Goal: Navigation & Orientation: Find specific page/section

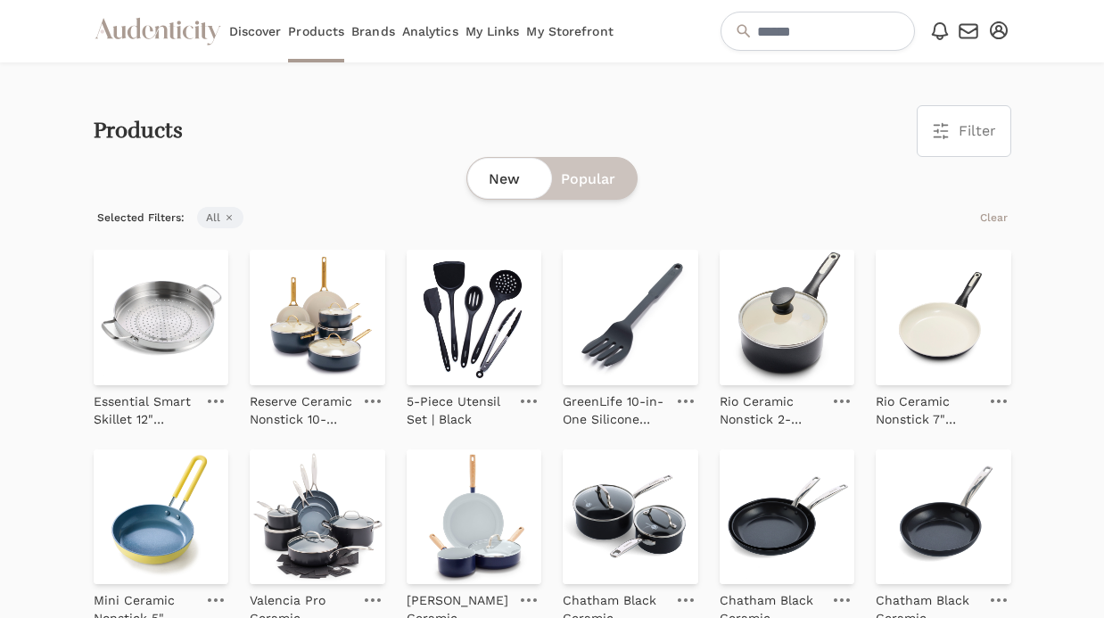
scroll to position [1756, 0]
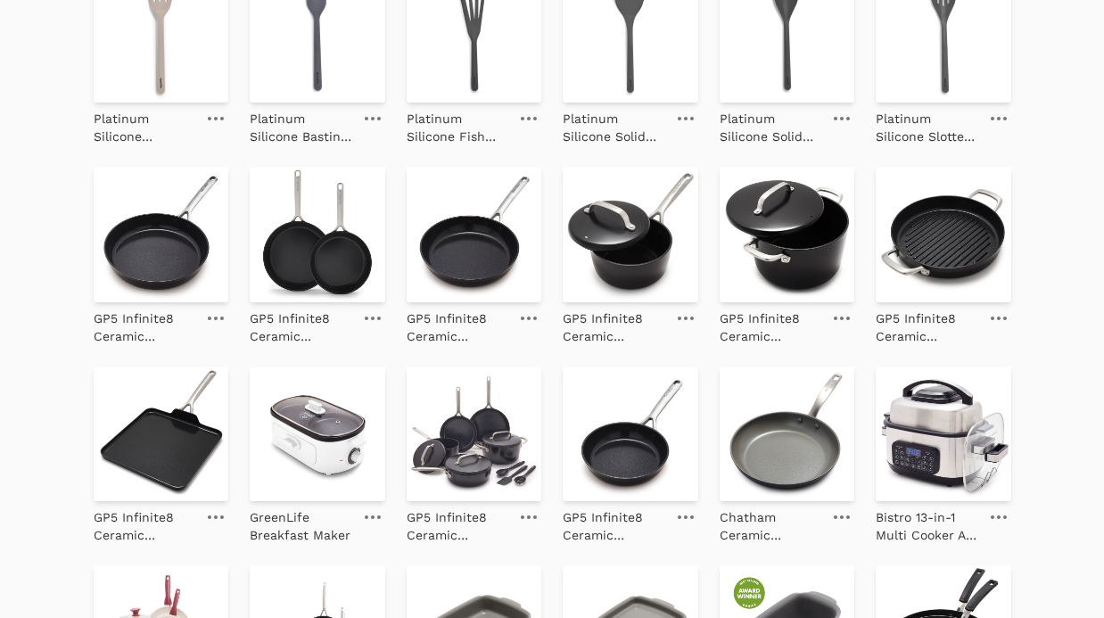
scroll to position [1236, 0]
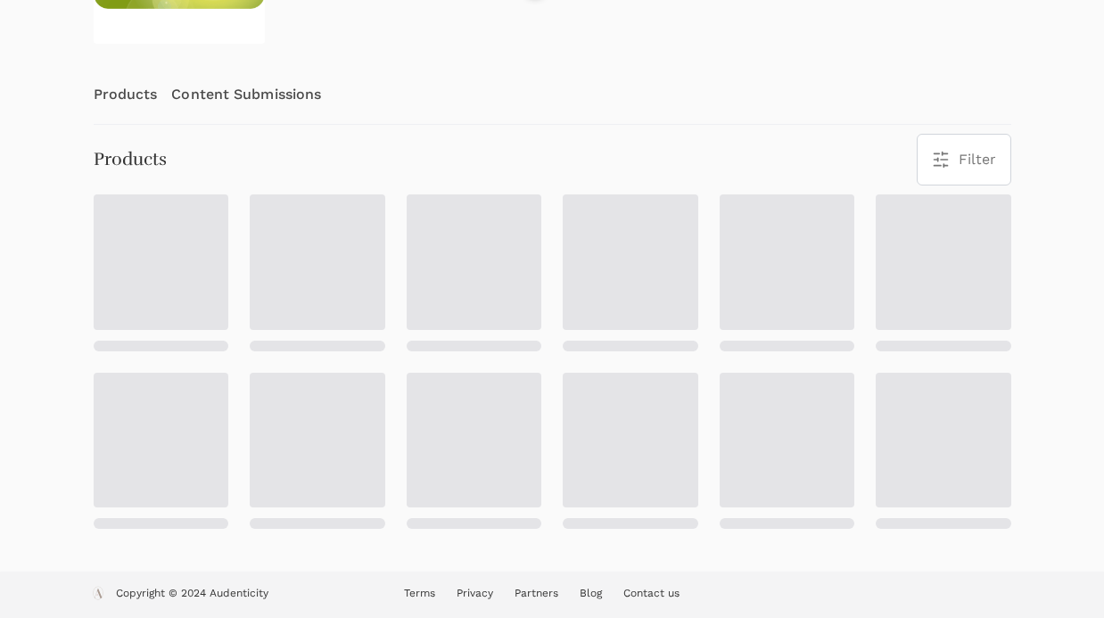
scroll to position [233, 0]
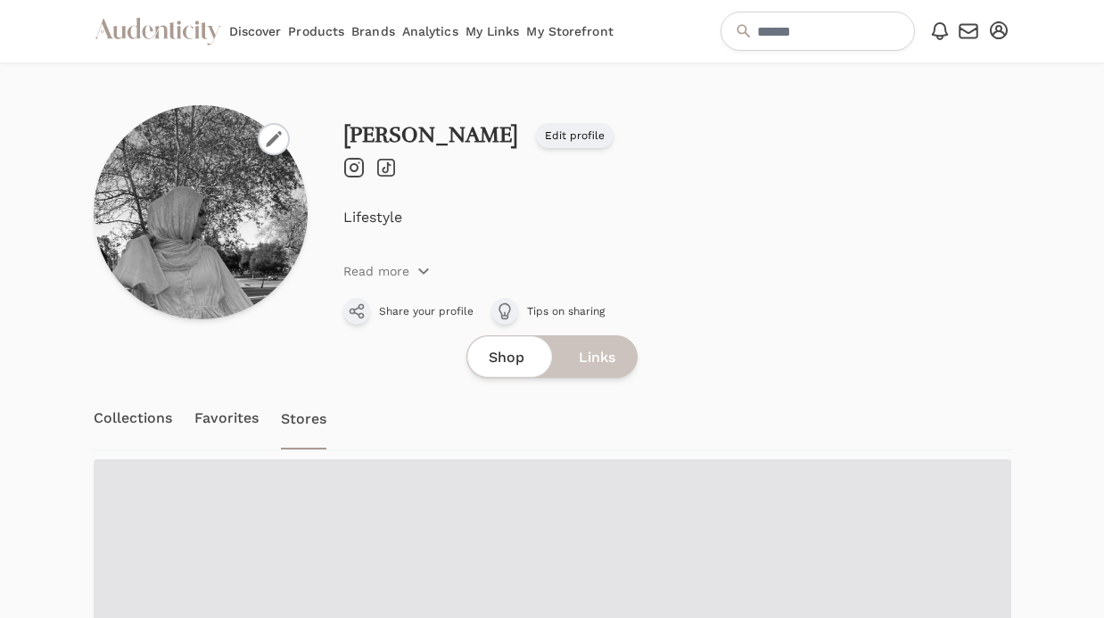
scroll to position [92, 0]
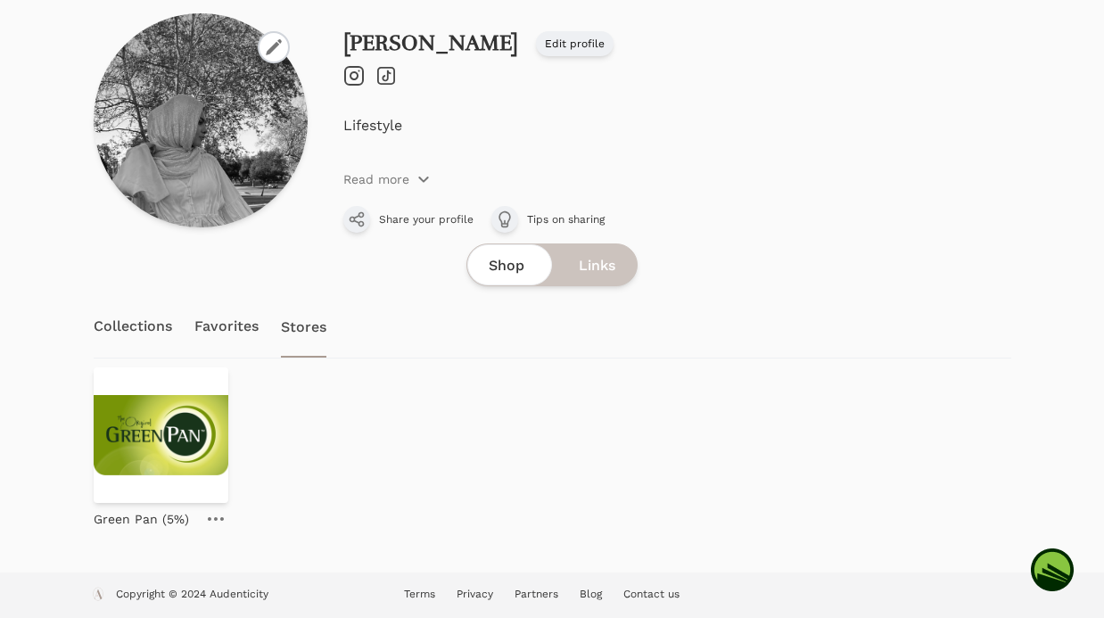
click at [113, 327] on link "Collections" at bounding box center [133, 326] width 79 height 62
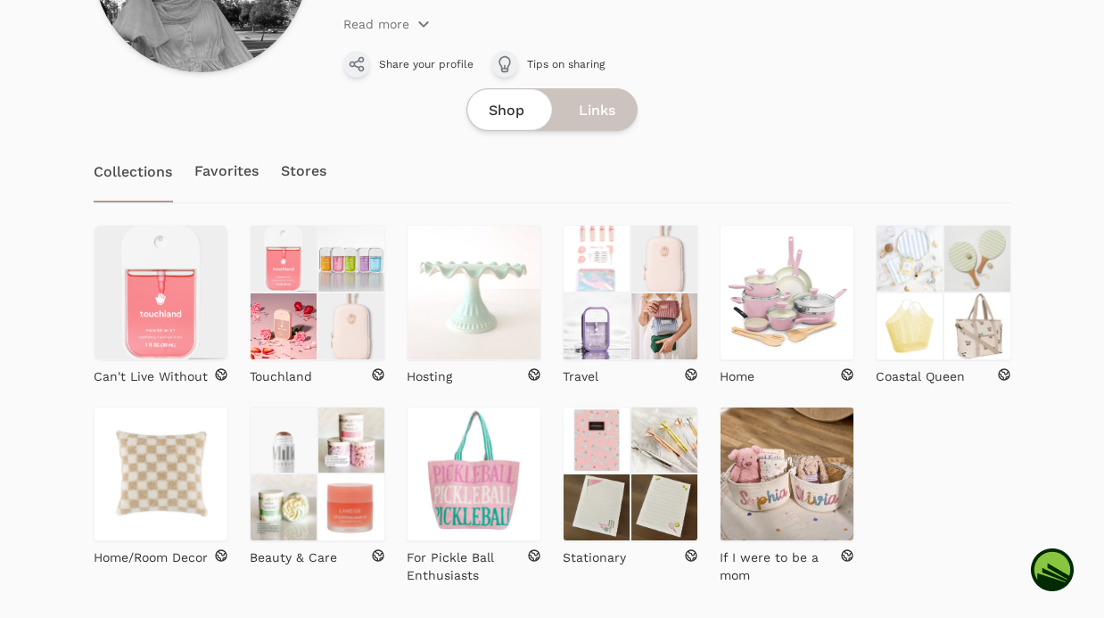
scroll to position [302, 0]
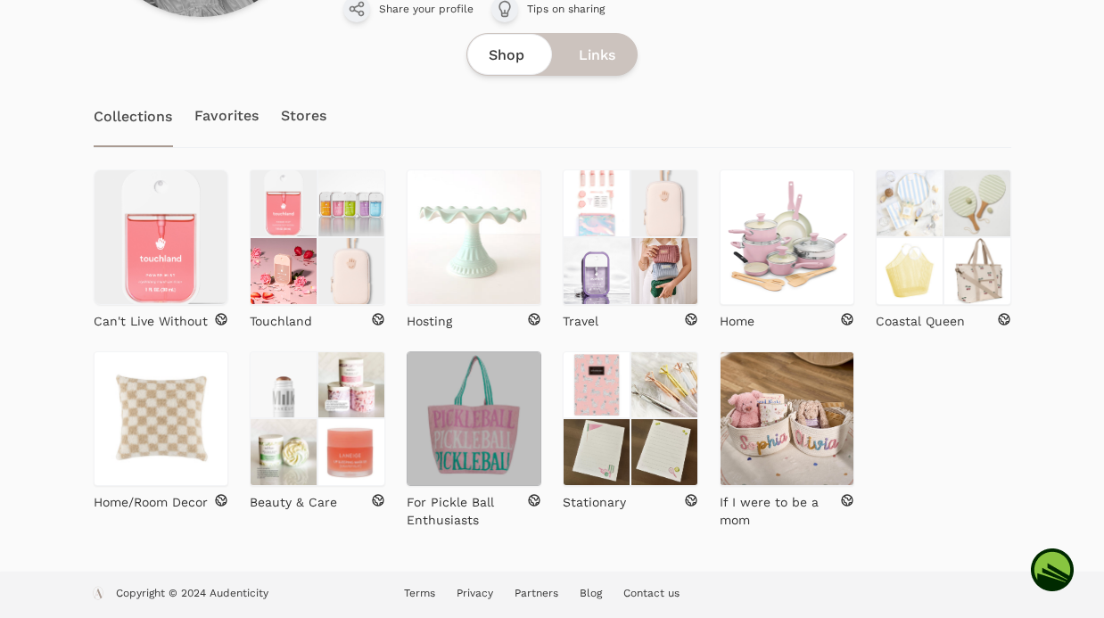
click at [456, 405] on img at bounding box center [475, 419] width 136 height 136
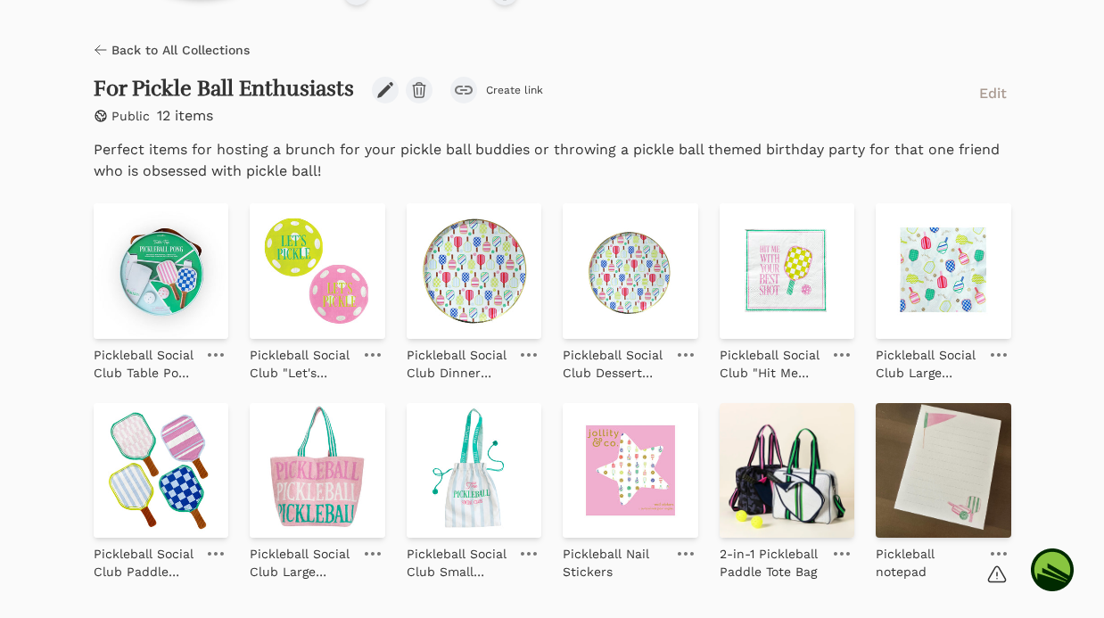
scroll to position [376, 0]
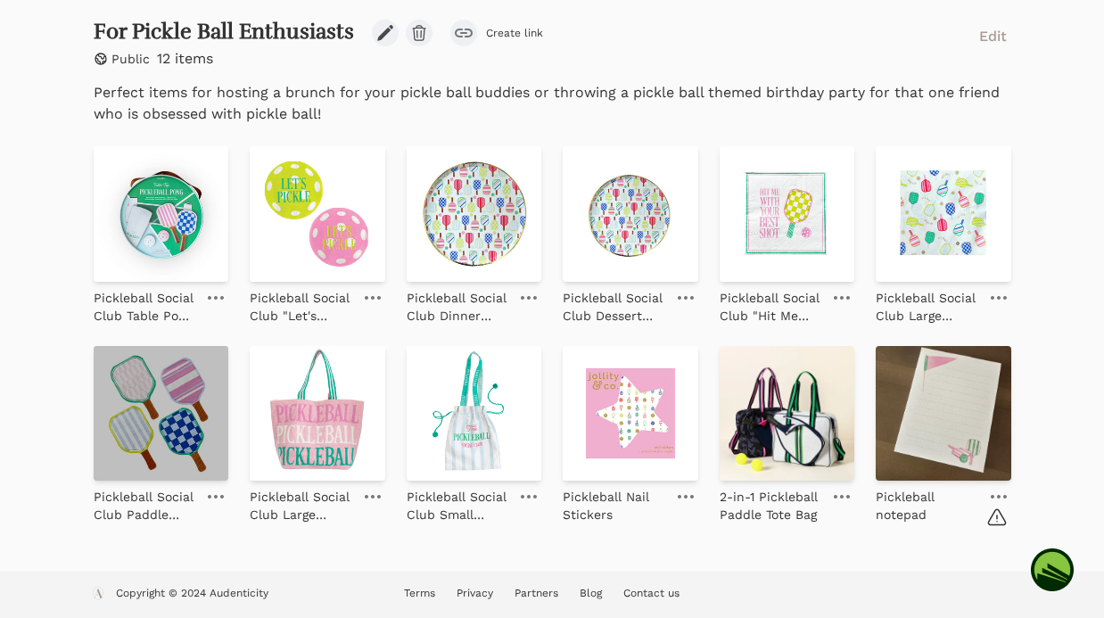
click at [209, 443] on img at bounding box center [162, 414] width 136 height 136
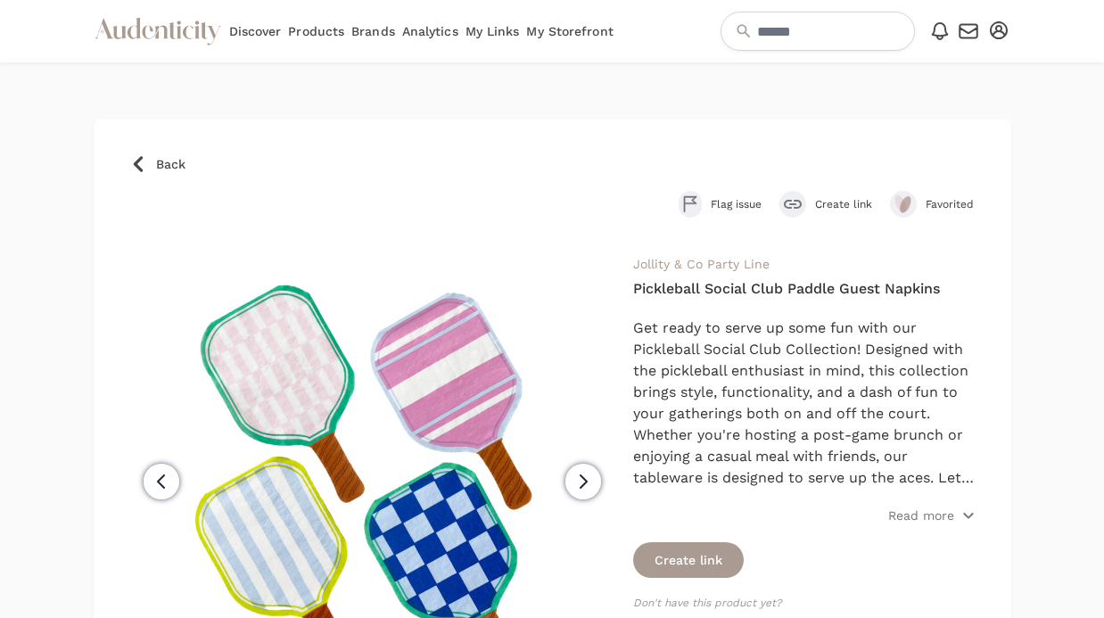
click at [135, 166] on icon at bounding box center [137, 164] width 9 height 16
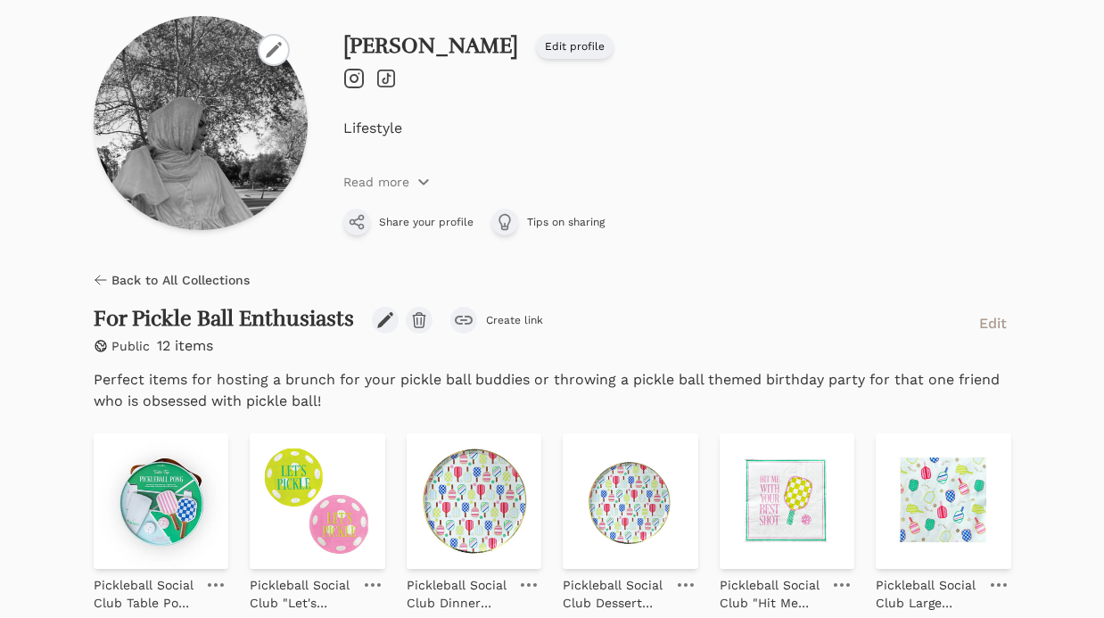
scroll to position [376, 0]
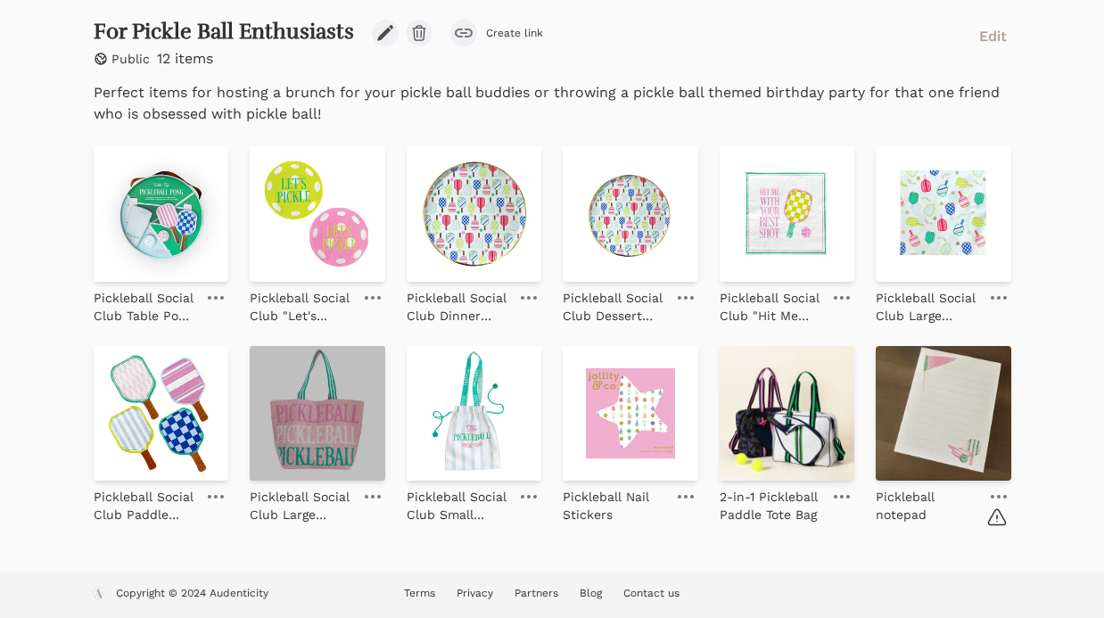
click at [318, 401] on img at bounding box center [318, 414] width 136 height 136
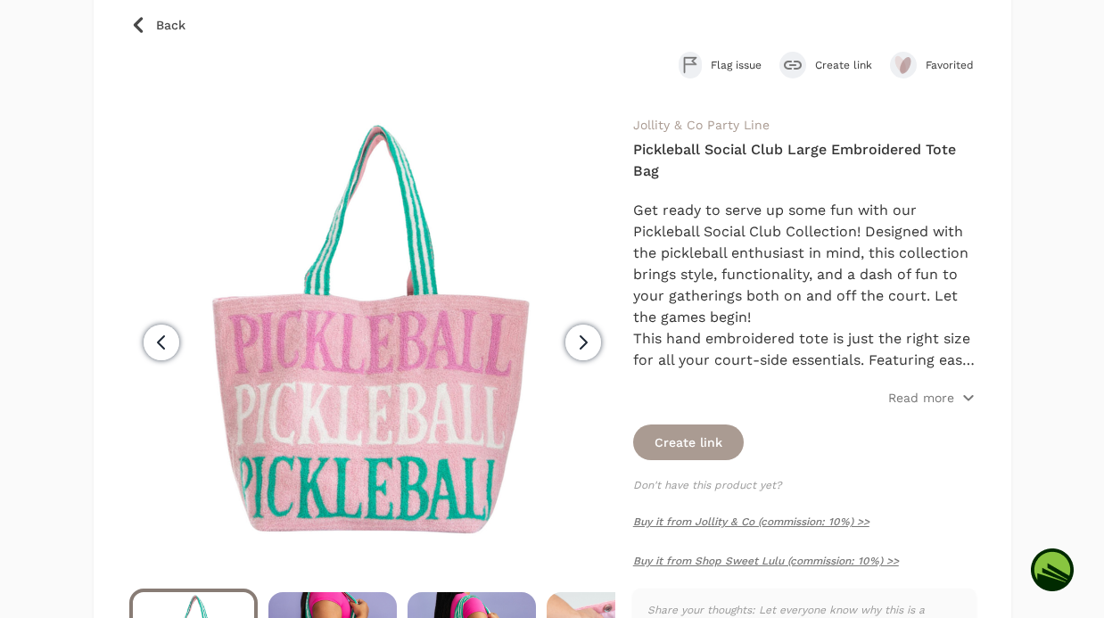
scroll to position [140, 0]
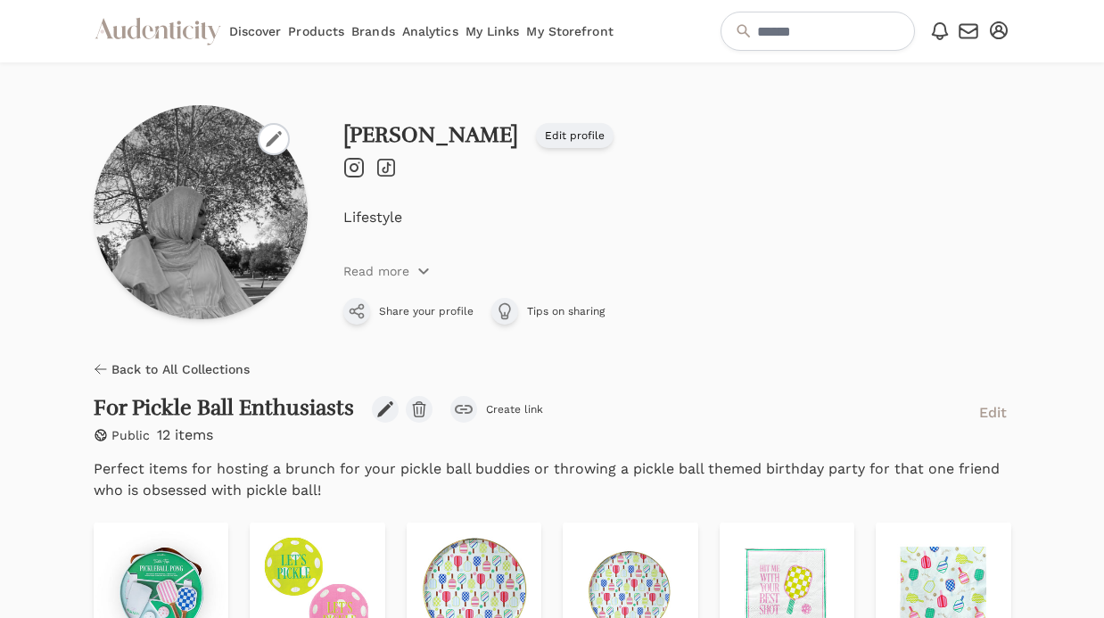
scroll to position [328, 0]
